Goal: Task Accomplishment & Management: Complete application form

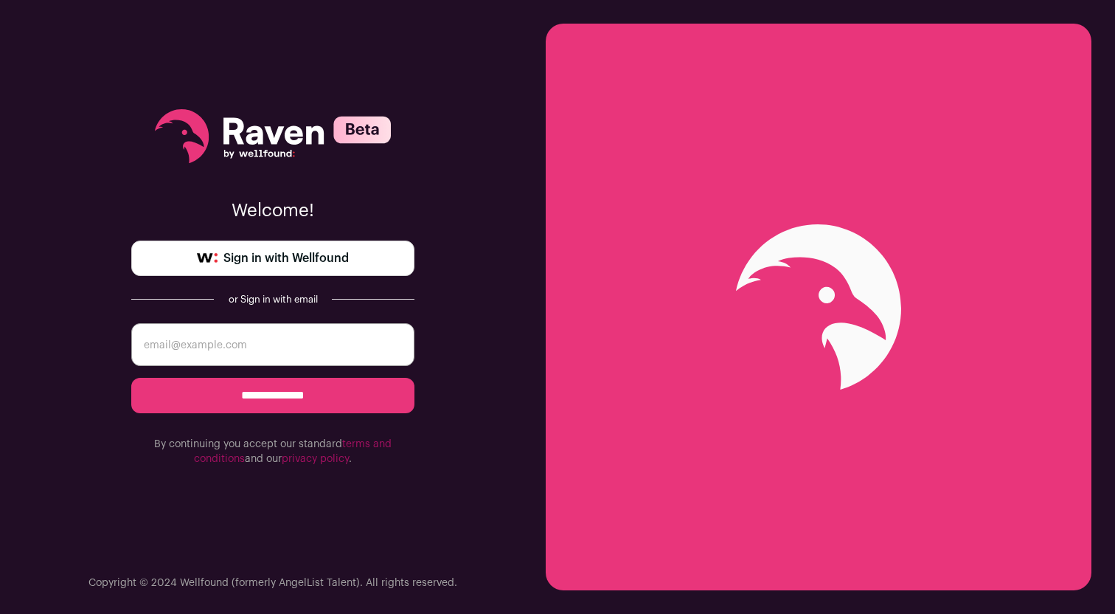
click at [302, 265] on span "Sign in with Wellfound" at bounding box center [286, 258] width 125 height 18
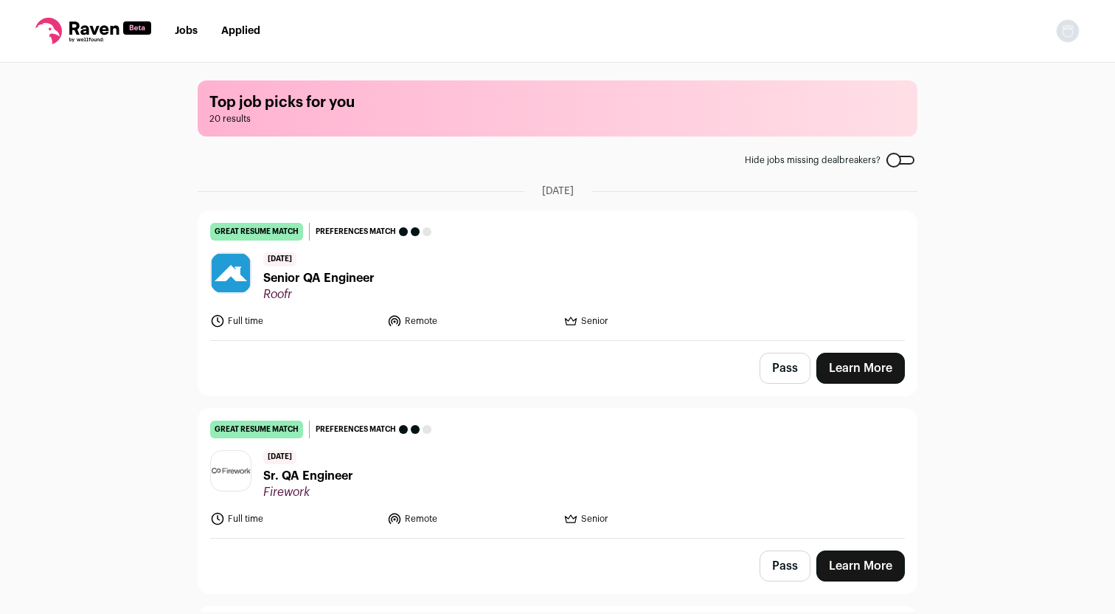
click at [871, 375] on link "Learn More" at bounding box center [861, 368] width 89 height 31
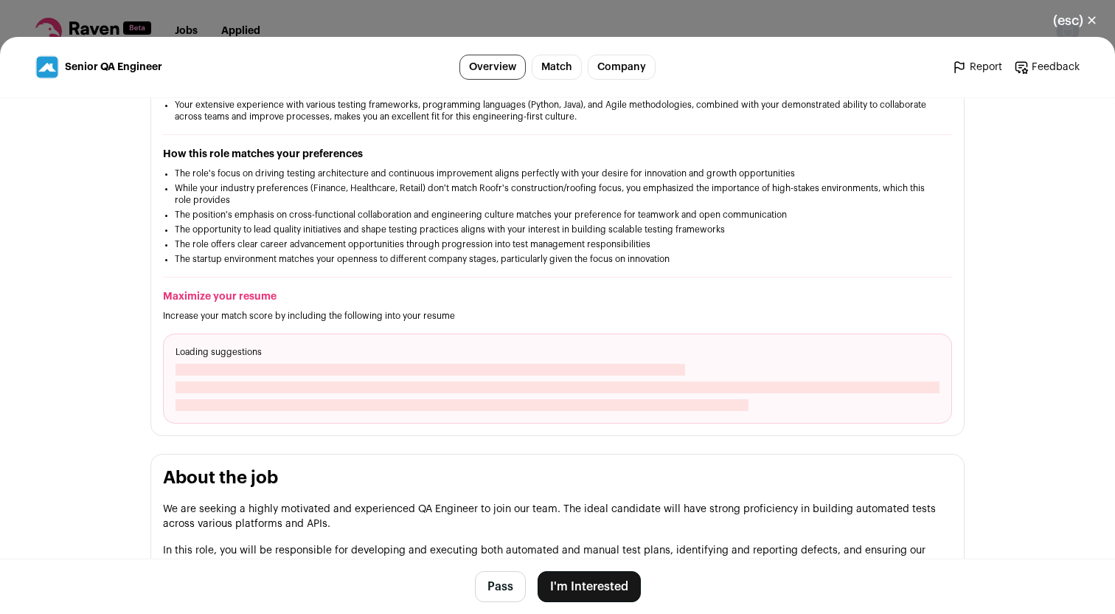
scroll to position [374, 0]
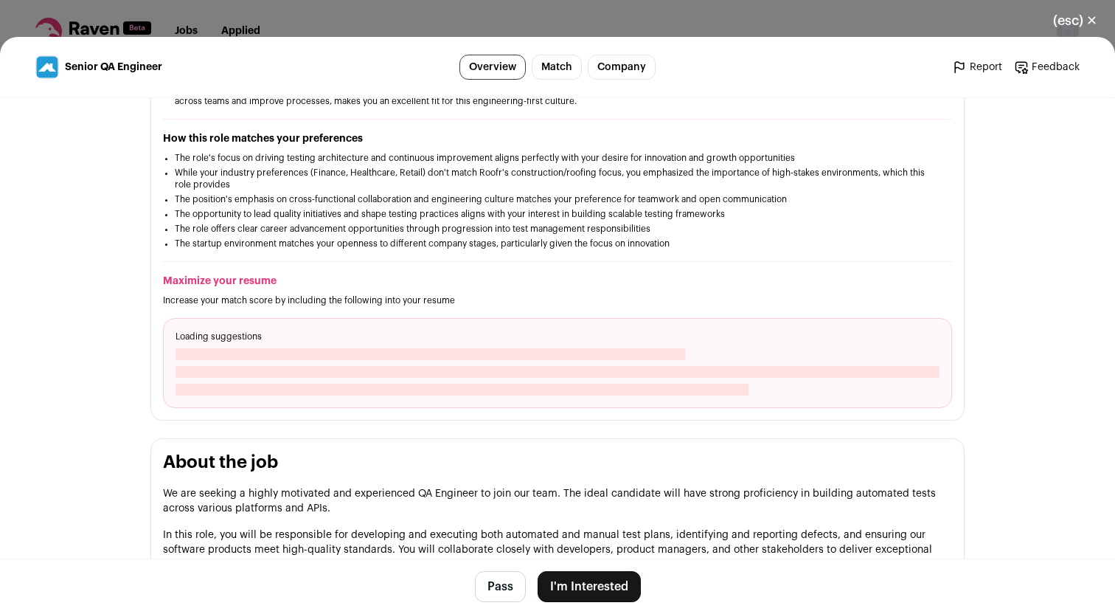
click at [591, 589] on button "I'm Interested" at bounding box center [589, 586] width 103 height 31
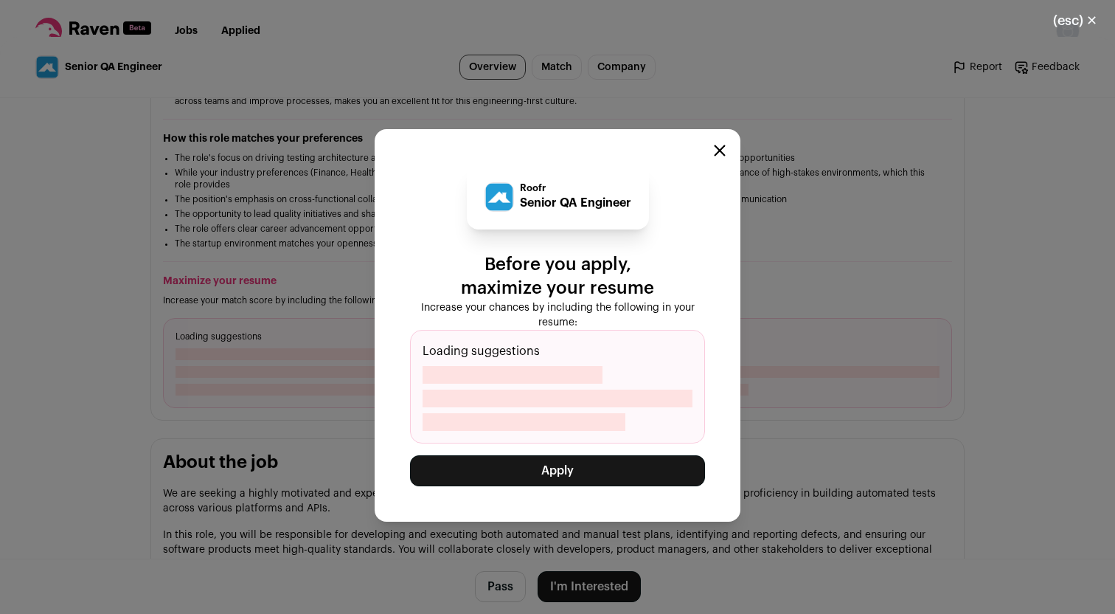
click at [591, 589] on div "Roofr Senior QA Engineer Before you apply, maximize your resume Increase your c…" at bounding box center [557, 325] width 1115 height 577
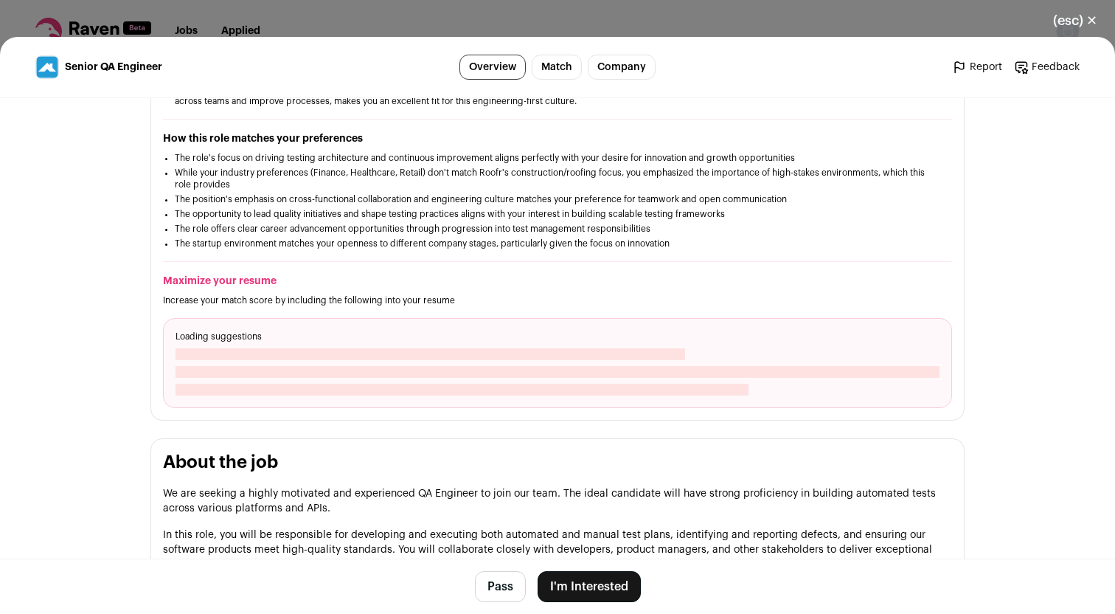
click at [594, 591] on button "I'm Interested" at bounding box center [589, 586] width 103 height 31
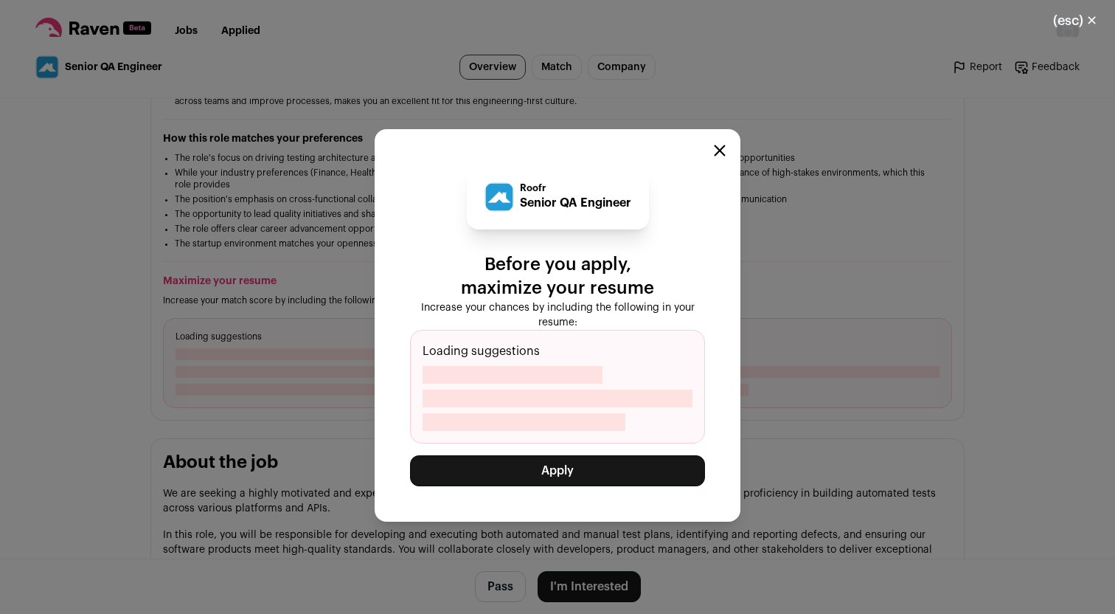
click at [587, 468] on button "Apply" at bounding box center [557, 470] width 295 height 31
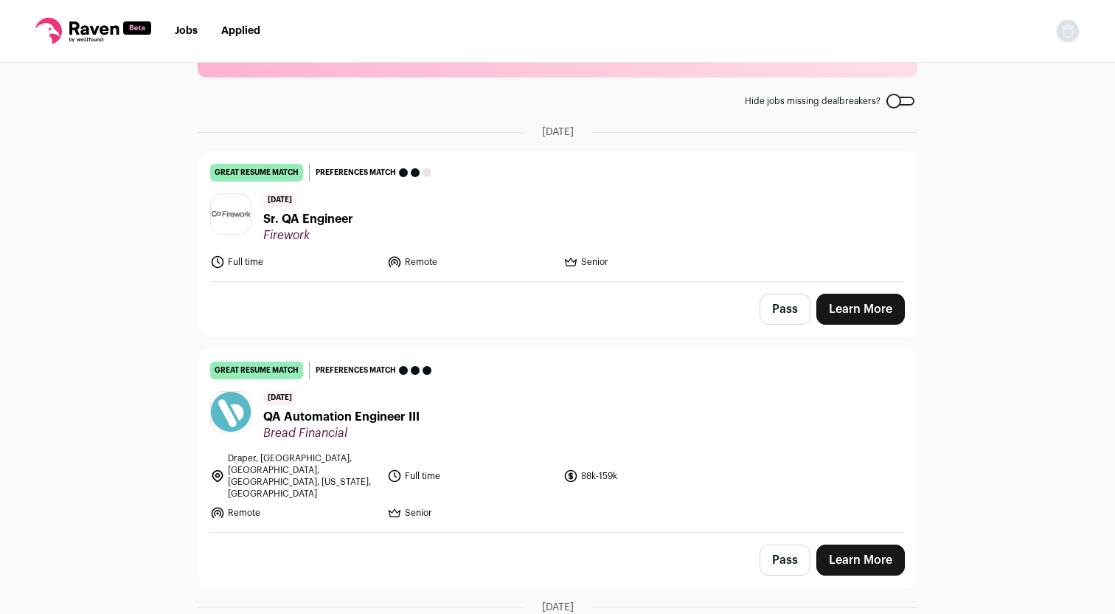
scroll to position [60, 0]
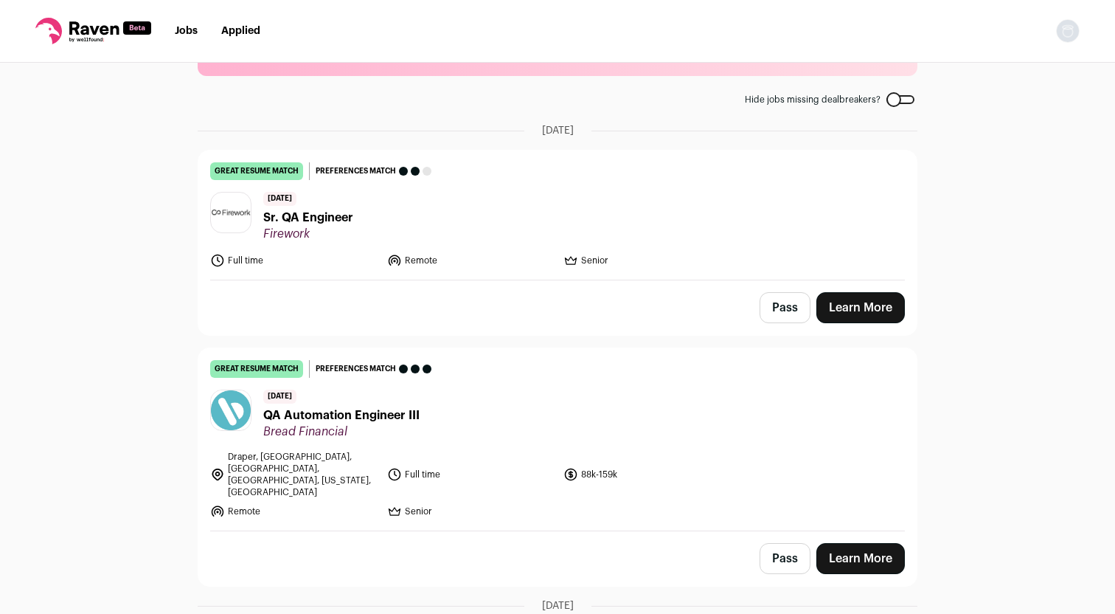
click at [853, 543] on link "Learn More" at bounding box center [861, 558] width 89 height 31
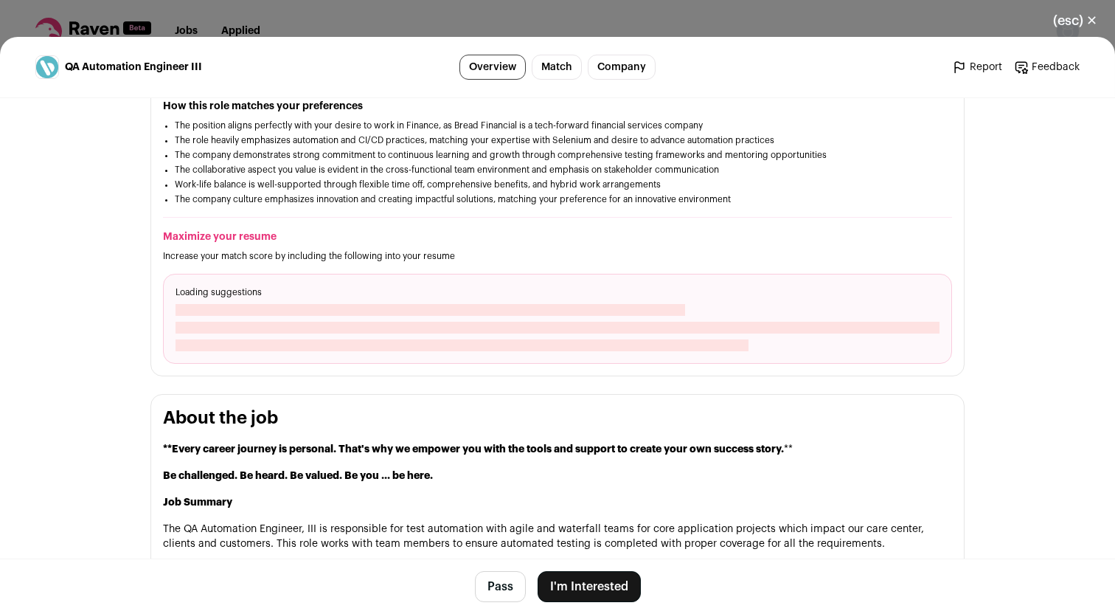
scroll to position [491, 0]
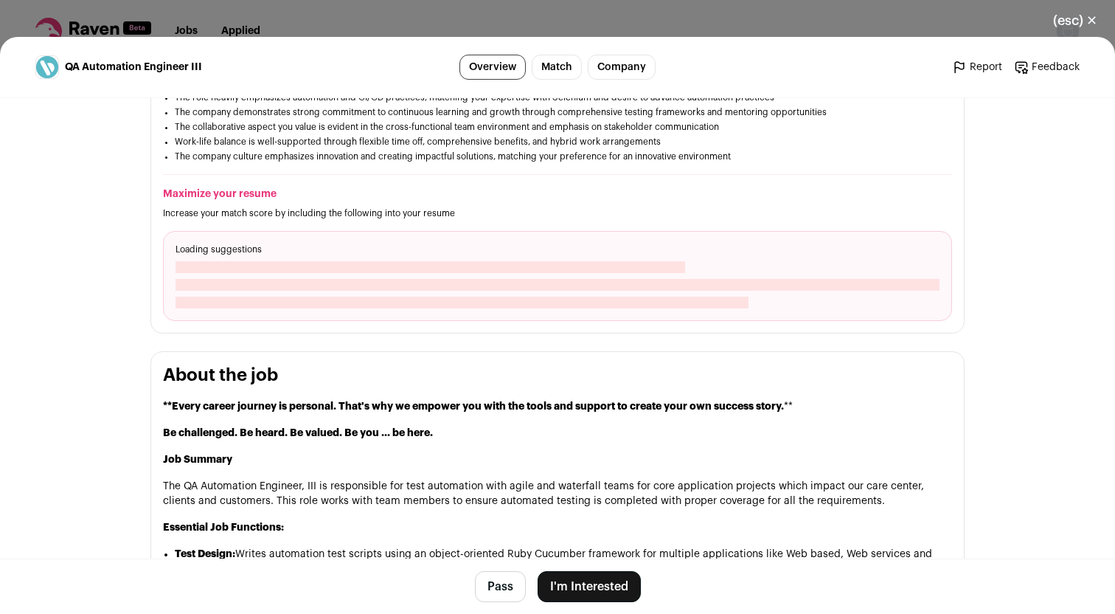
click at [602, 585] on button "I'm Interested" at bounding box center [589, 586] width 103 height 31
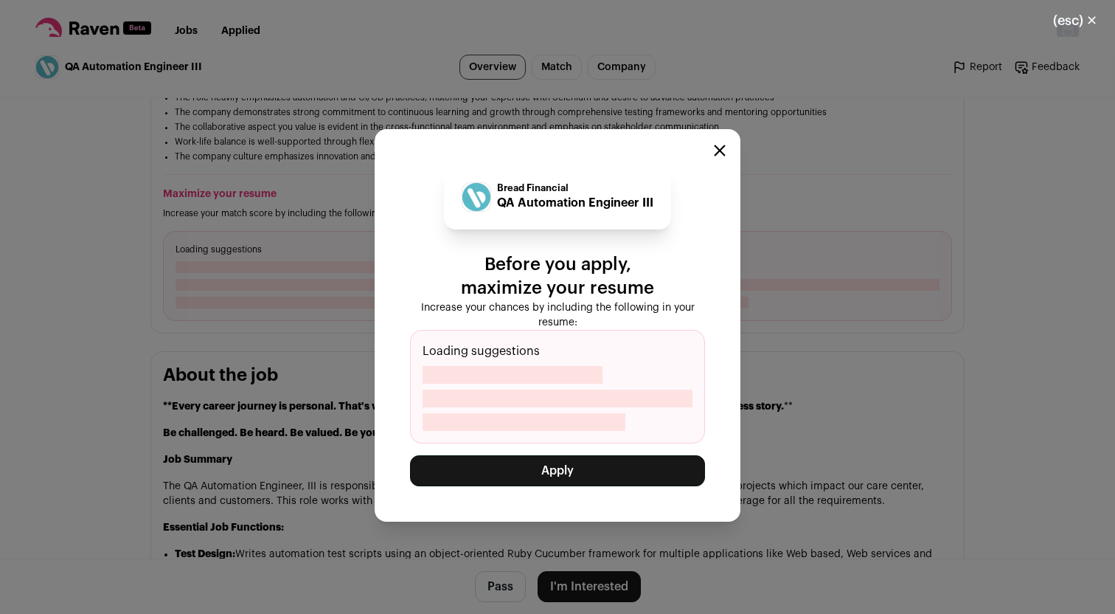
click at [520, 467] on button "Apply" at bounding box center [557, 470] width 295 height 31
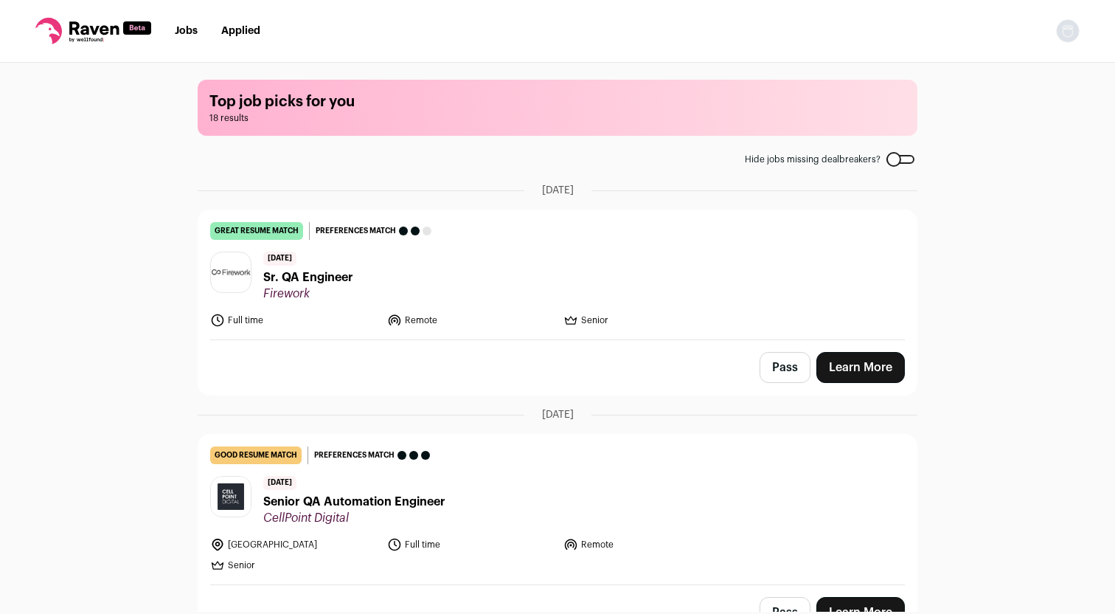
scroll to position [0, 0]
click at [855, 372] on link "Learn More" at bounding box center [861, 368] width 89 height 31
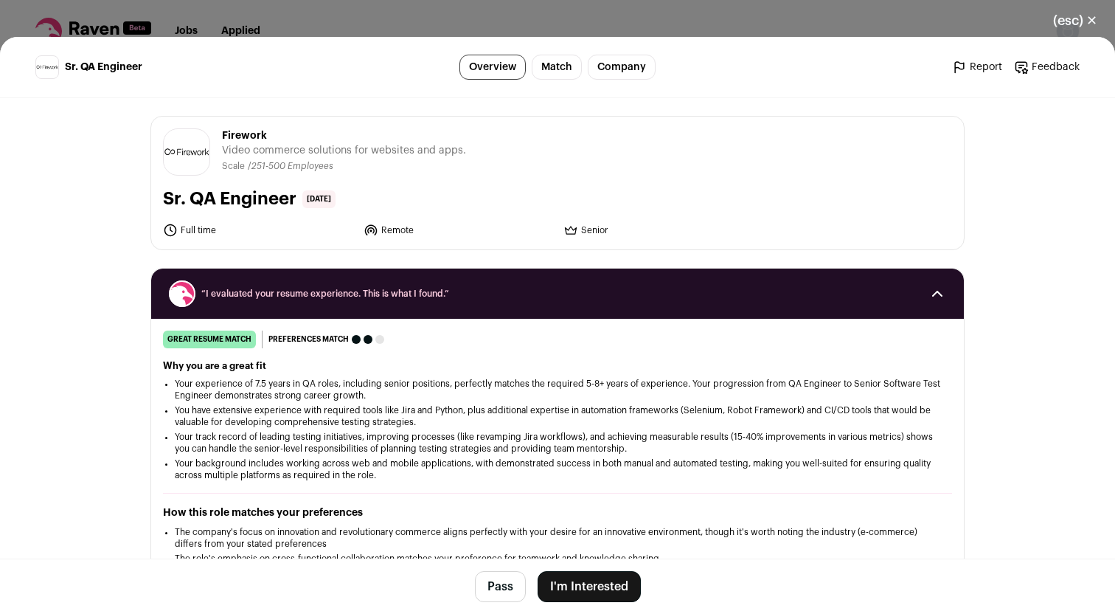
scroll to position [491, 0]
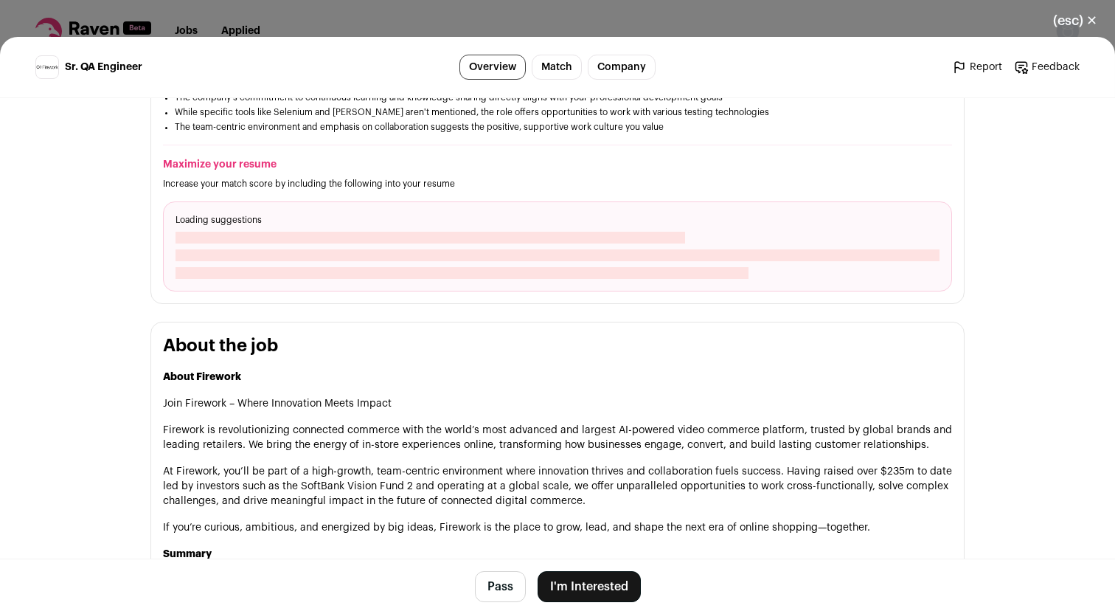
click at [583, 598] on button "I'm Interested" at bounding box center [589, 586] width 103 height 31
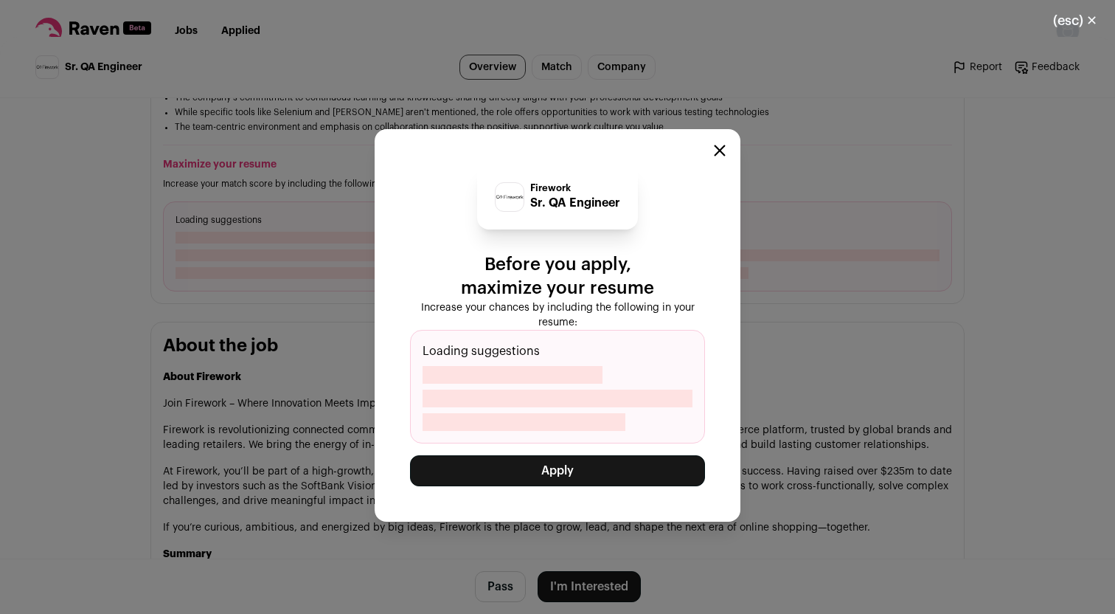
click at [566, 472] on button "Apply" at bounding box center [557, 470] width 295 height 31
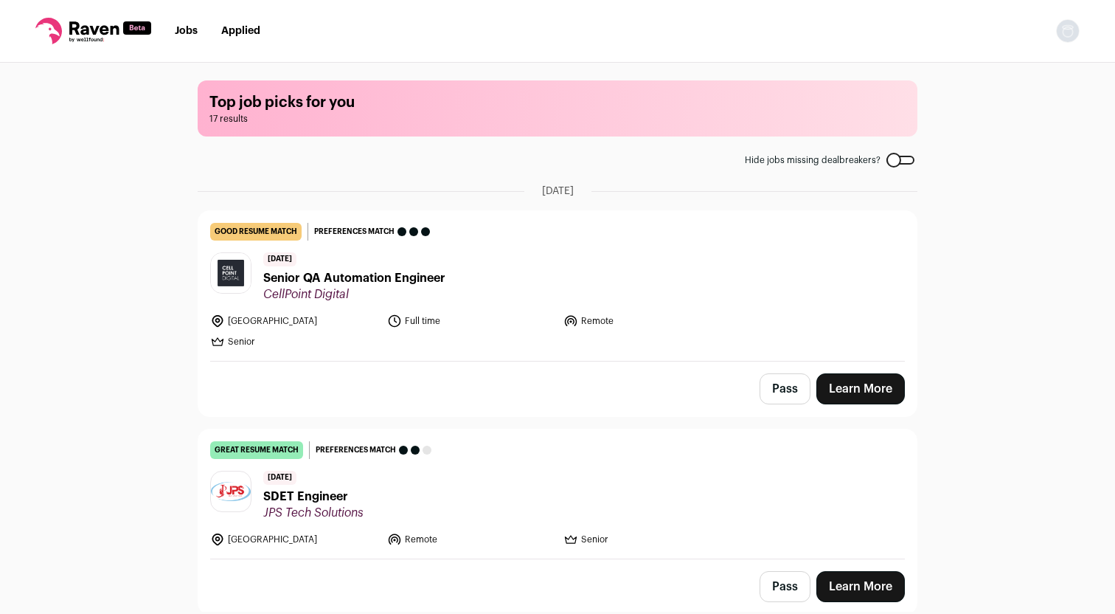
click at [873, 392] on link "Learn More" at bounding box center [861, 388] width 89 height 31
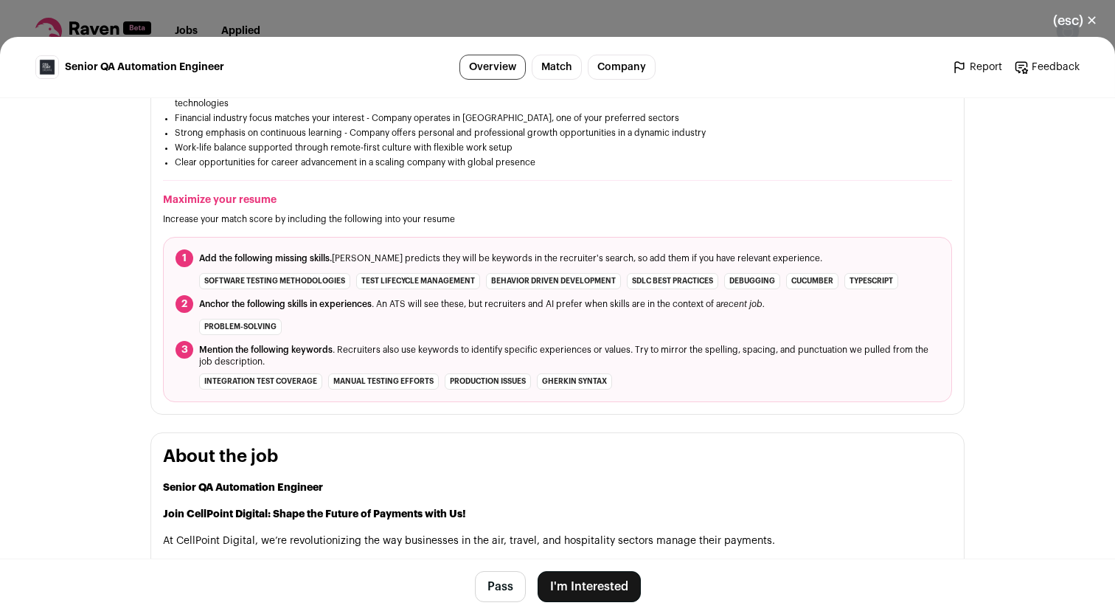
click at [615, 593] on button "I'm Interested" at bounding box center [589, 586] width 103 height 31
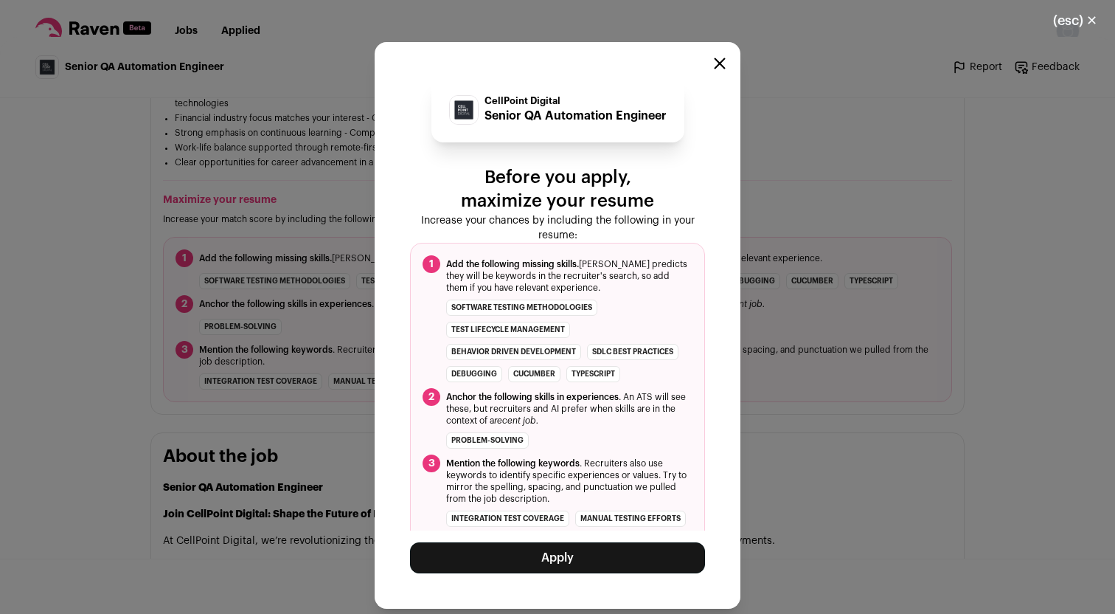
click at [589, 557] on button "Apply" at bounding box center [557, 557] width 295 height 31
